Goal: Task Accomplishment & Management: Manage account settings

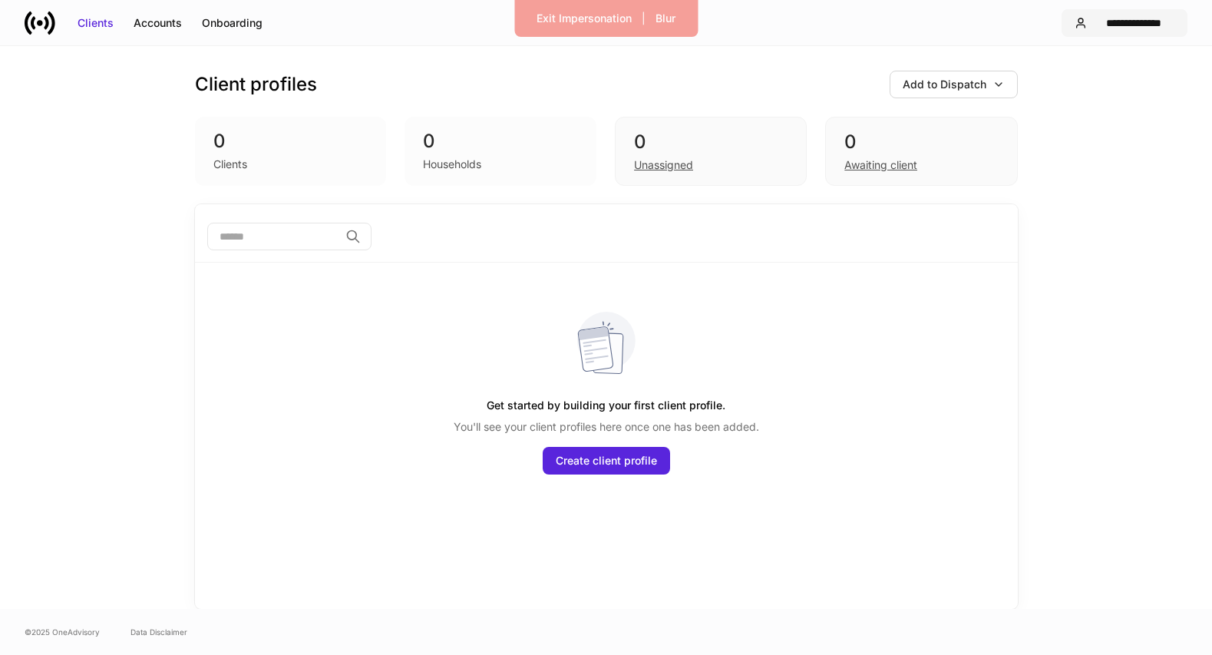
click at [1153, 16] on div "**********" at bounding box center [1133, 22] width 81 height 15
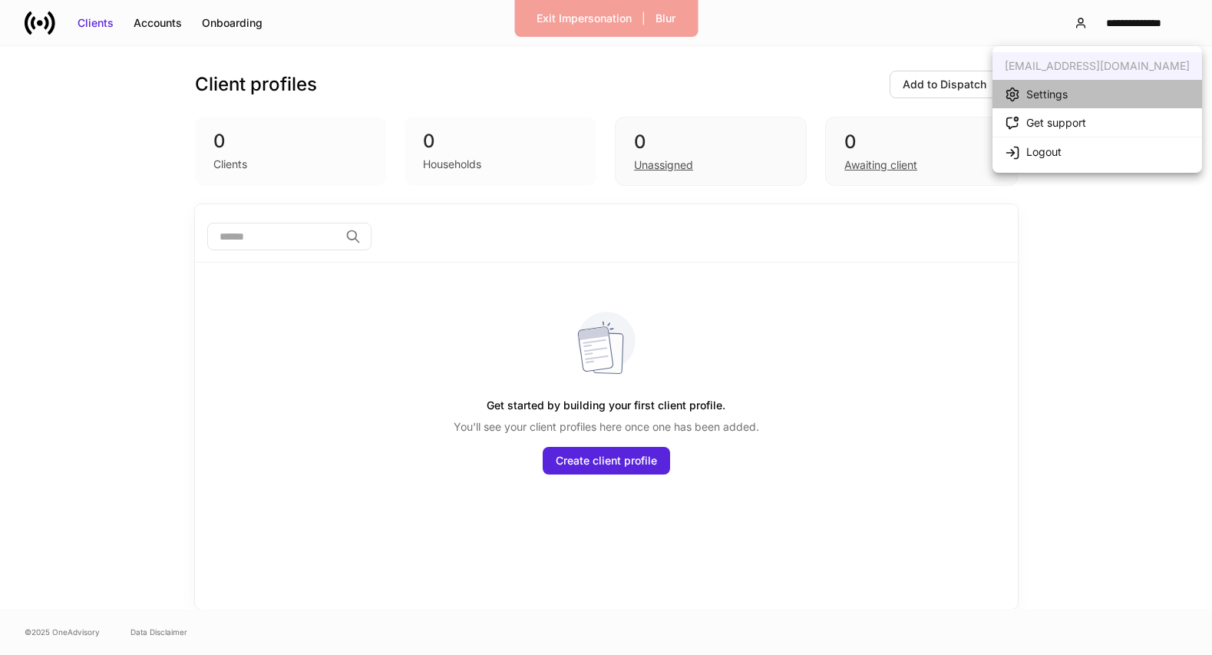
click at [1102, 85] on li "Settings" at bounding box center [1096, 94] width 209 height 28
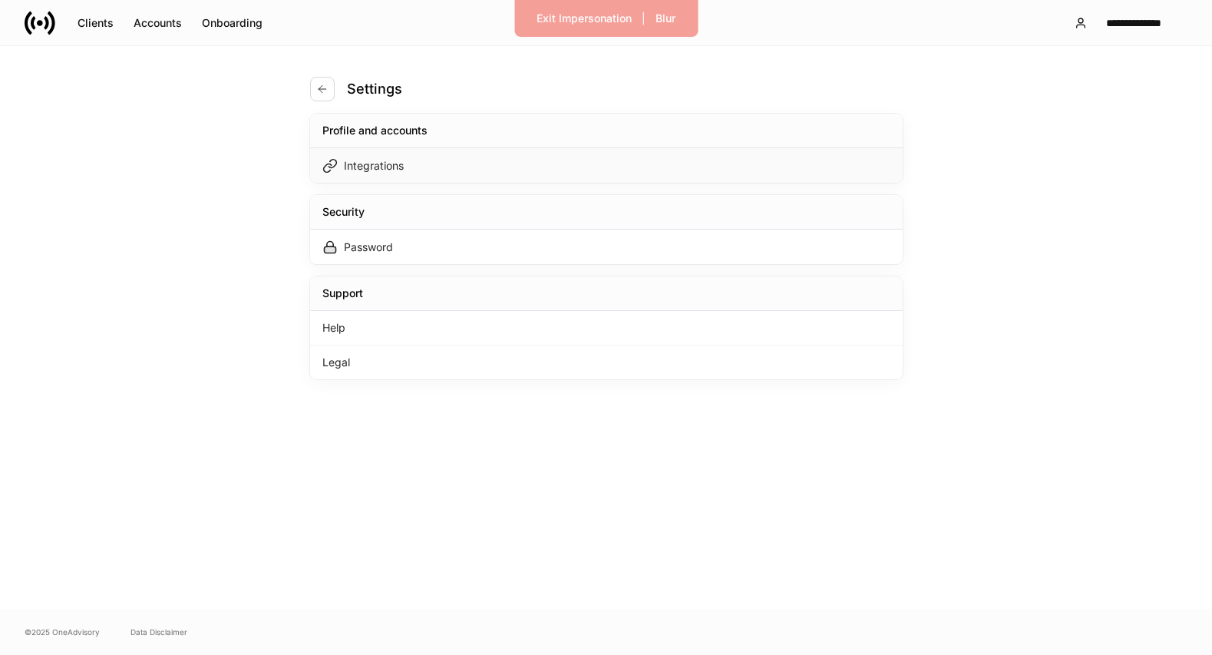
click at [767, 164] on div "Integrations" at bounding box center [606, 165] width 592 height 35
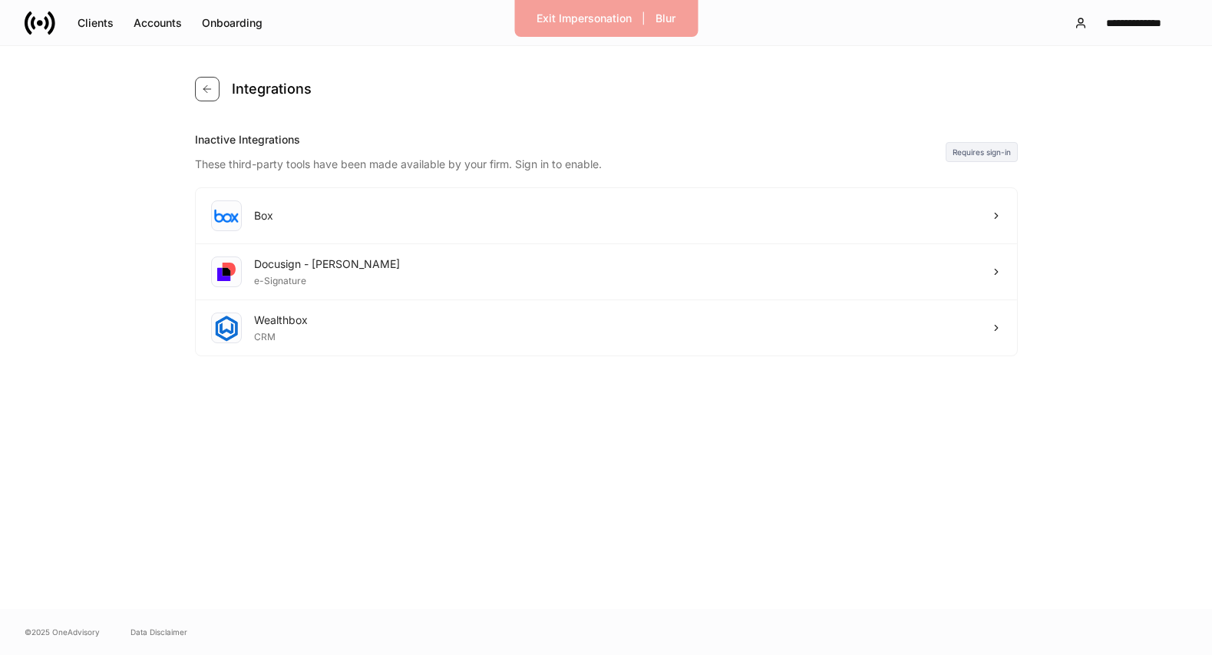
click at [202, 91] on icon "button" at bounding box center [207, 89] width 12 height 12
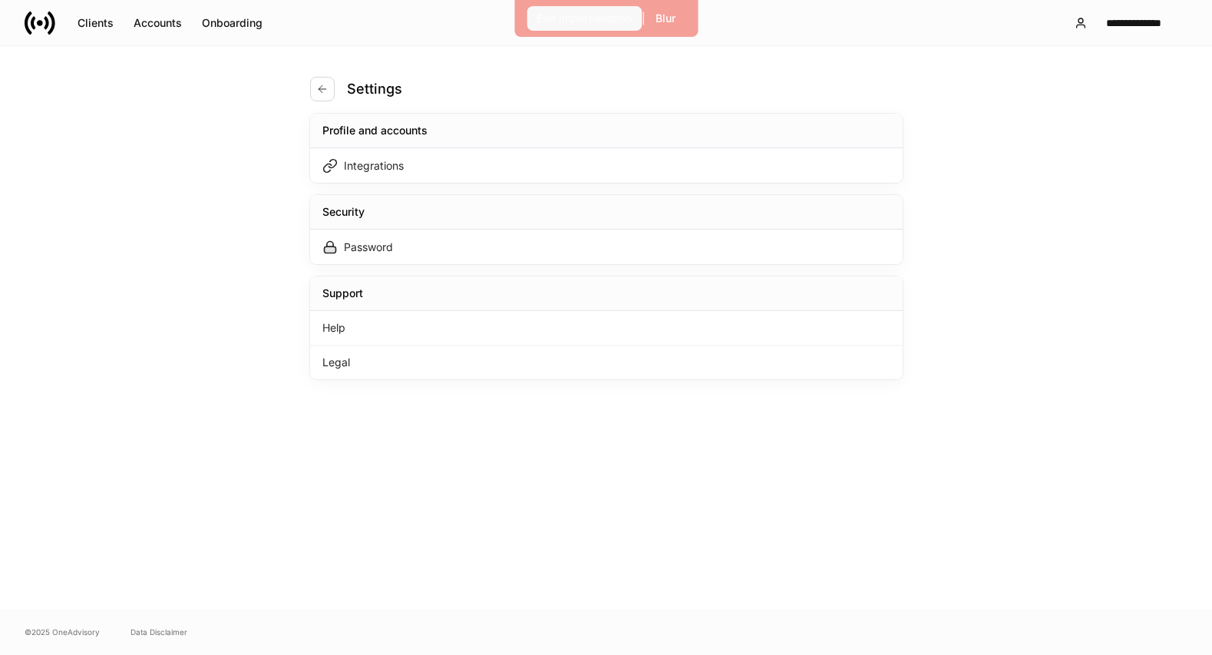
click at [546, 22] on div "Exit Impersonation" at bounding box center [583, 18] width 95 height 15
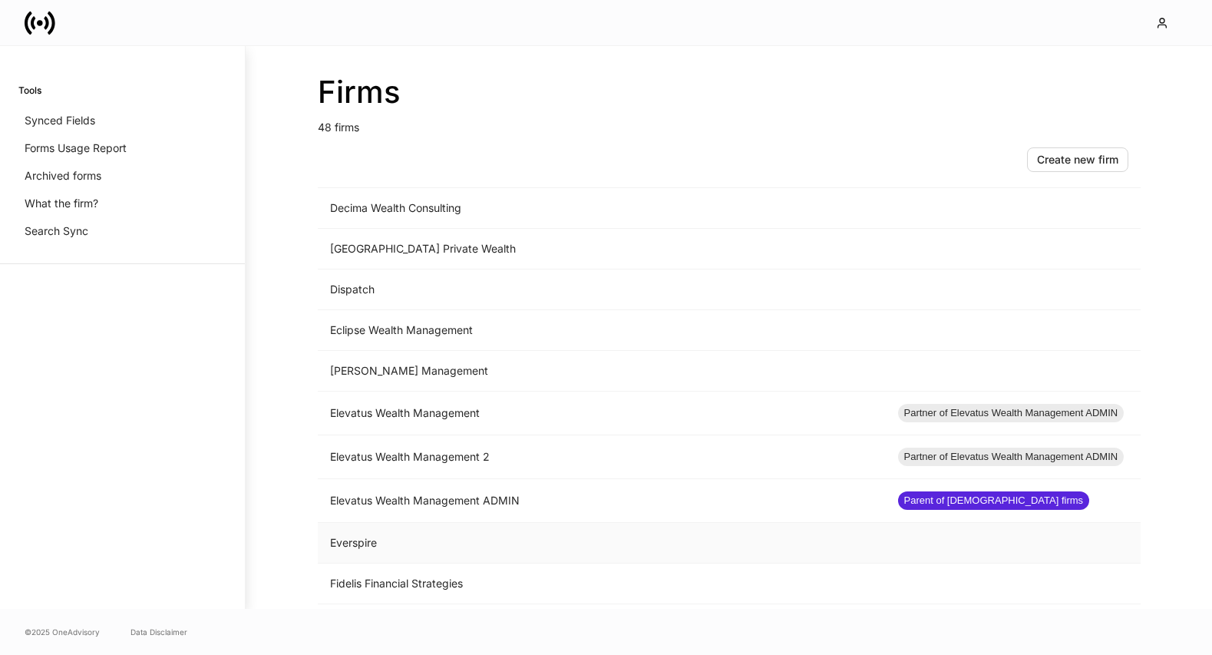
scroll to position [922, 0]
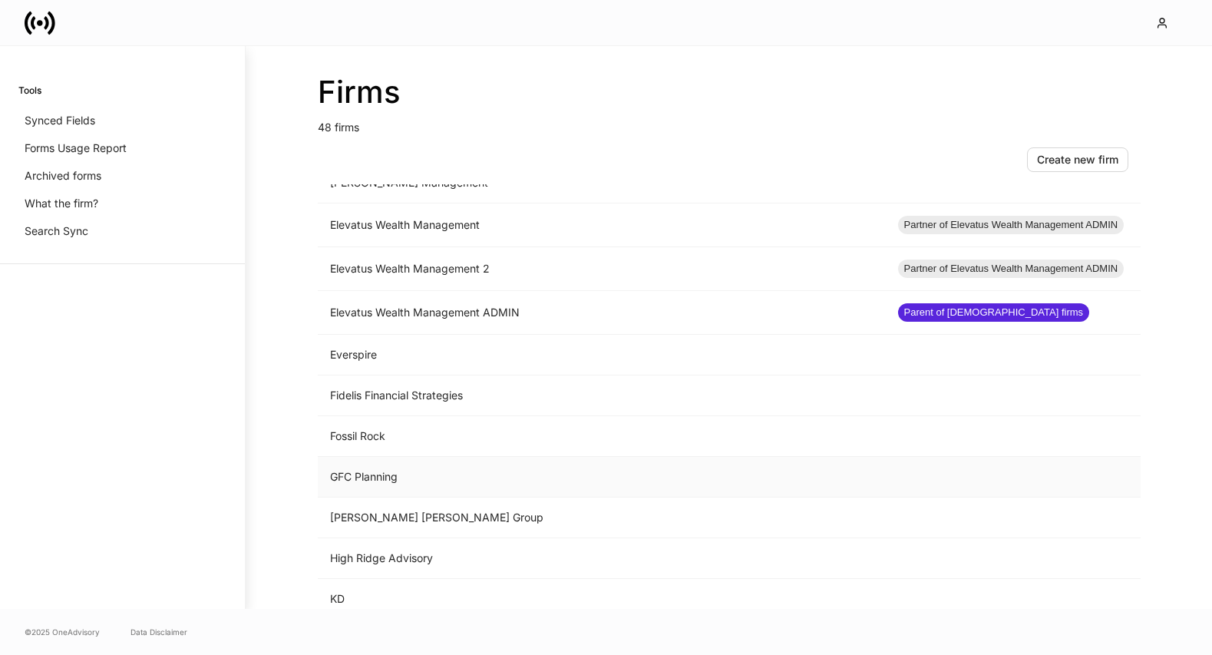
click at [486, 475] on td "GFC Planning" at bounding box center [602, 477] width 568 height 41
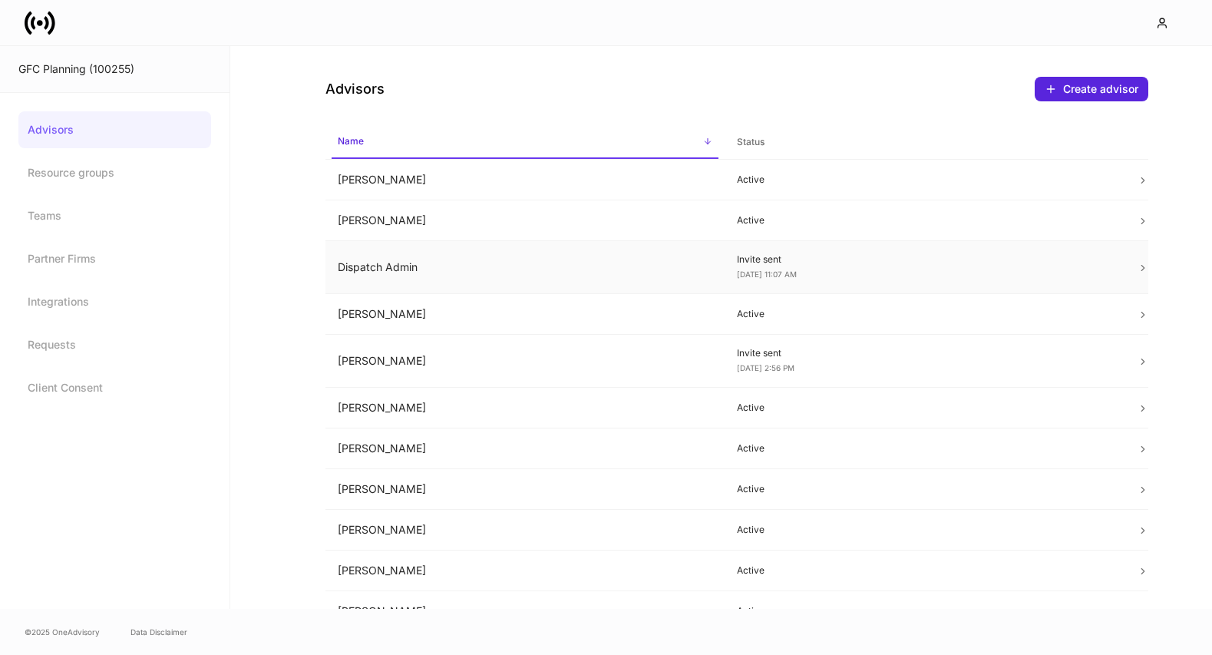
click at [665, 276] on td "Dispatch Admin" at bounding box center [525, 267] width 400 height 53
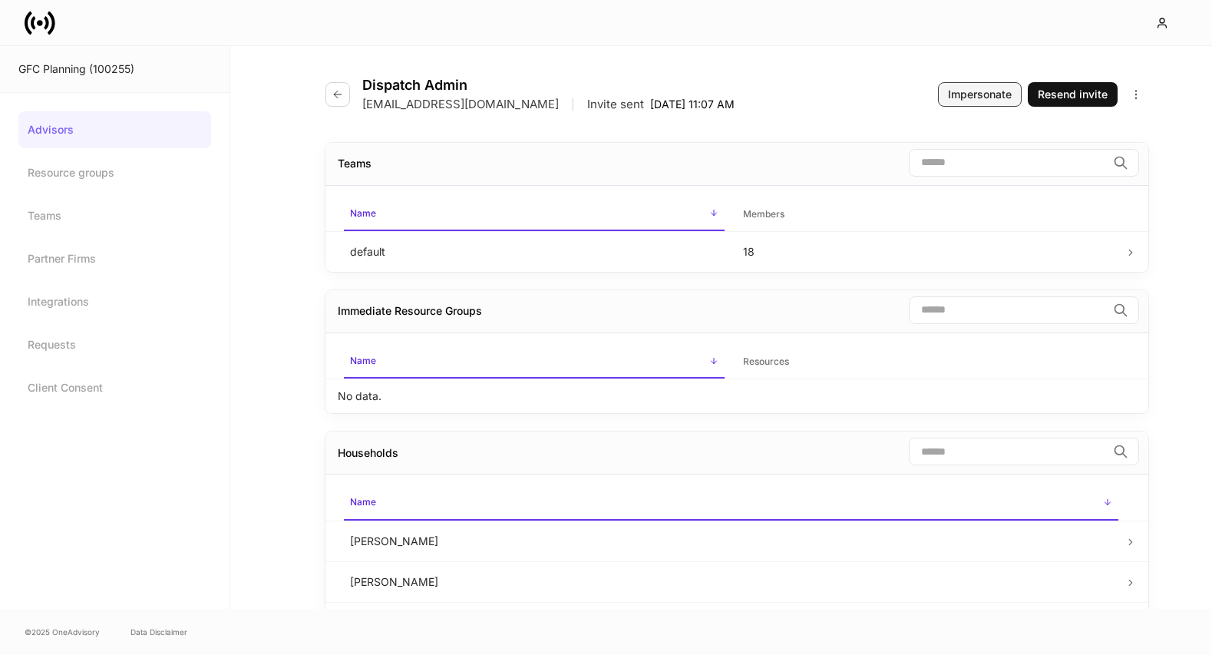
click at [978, 94] on div "Impersonate" at bounding box center [980, 94] width 64 height 15
